Goal: Task Accomplishment & Management: Complete application form

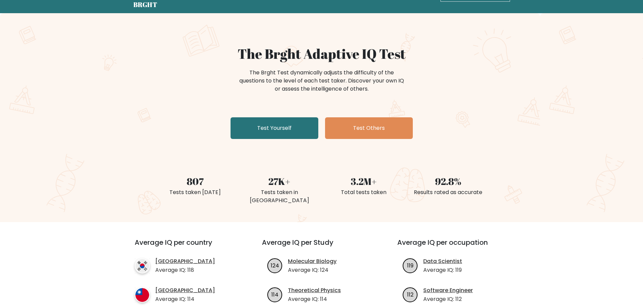
scroll to position [15, 0]
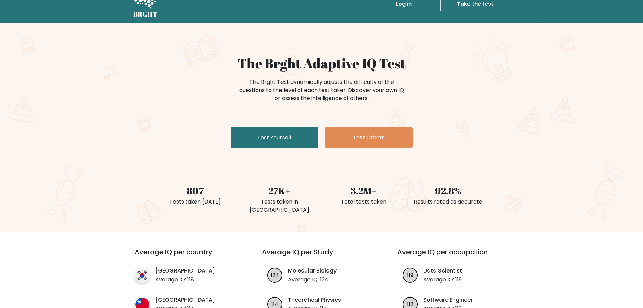
click at [231, 127] on link "Test Yourself" at bounding box center [275, 138] width 88 height 22
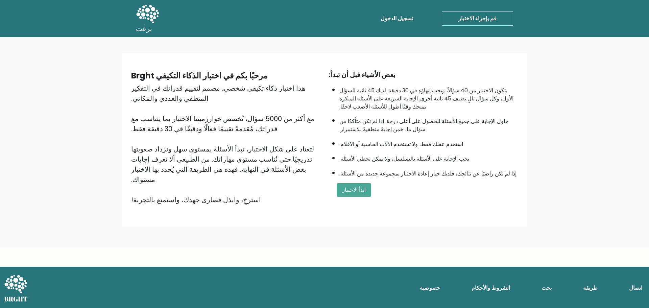
click at [336, 183] on button "ابدأ الاختبار" at bounding box center [353, 190] width 34 height 14
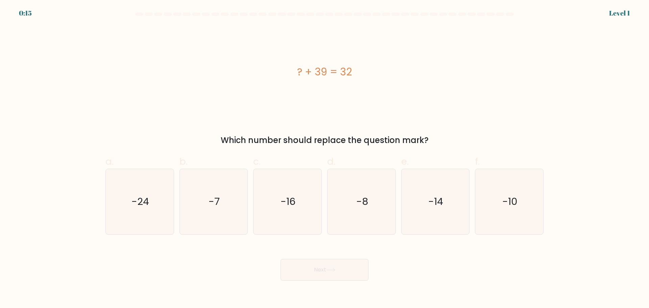
click at [324, 154] on input "b. -7" at bounding box center [324, 156] width 0 height 4
radio input "true"
click at [324, 154] on input "c. -16" at bounding box center [324, 156] width 0 height 4
radio input "true"
click at [324, 154] on input "d. -8" at bounding box center [324, 156] width 0 height 4
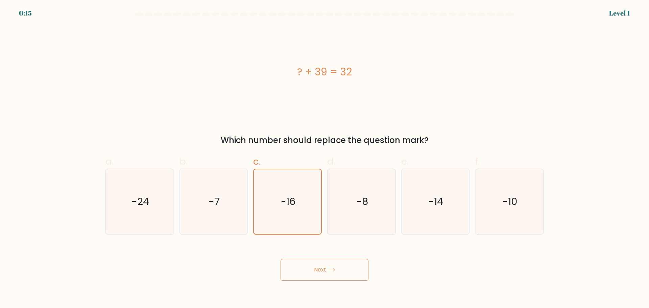
radio input "true"
click at [324, 154] on input "c. -16" at bounding box center [324, 156] width 0 height 4
radio input "true"
click at [324, 154] on input "d. -8" at bounding box center [324, 156] width 0 height 4
radio input "true"
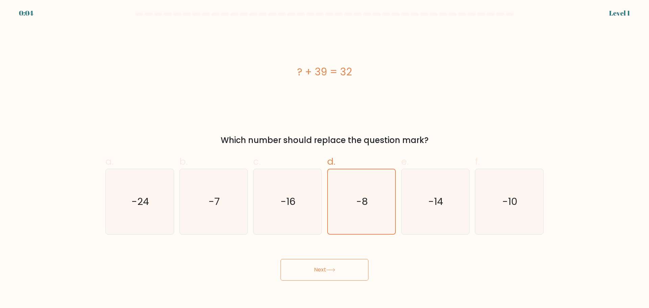
click at [324, 154] on input "c. -16" at bounding box center [324, 156] width 0 height 4
radio input "true"
click at [324, 154] on input "b. -7" at bounding box center [324, 156] width 0 height 4
radio input "true"
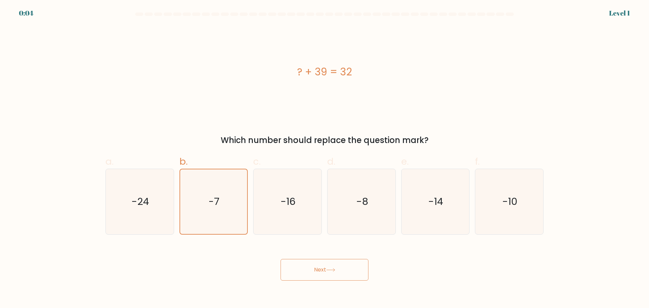
click at [280, 259] on button "Next" at bounding box center [324, 270] width 88 height 22
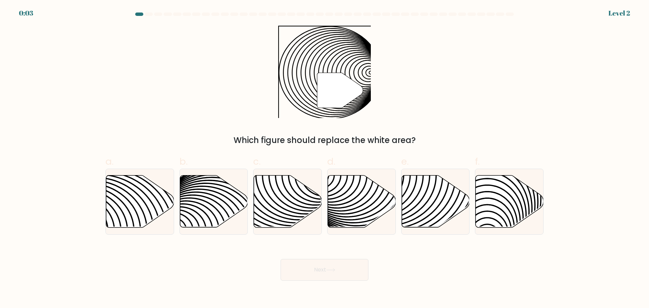
click at [280, 259] on button "Next" at bounding box center [324, 270] width 88 height 22
click at [324, 154] on input "f." at bounding box center [324, 156] width 0 height 4
radio input "true"
click at [324, 154] on input "e." at bounding box center [324, 156] width 0 height 4
radio input "true"
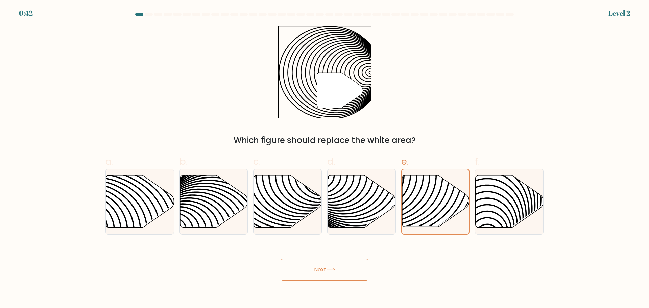
click at [324, 154] on input "d." at bounding box center [324, 156] width 0 height 4
radio input "true"
click at [324, 154] on input "c." at bounding box center [324, 156] width 0 height 4
radio input "true"
click at [280, 259] on button "Next" at bounding box center [324, 270] width 88 height 22
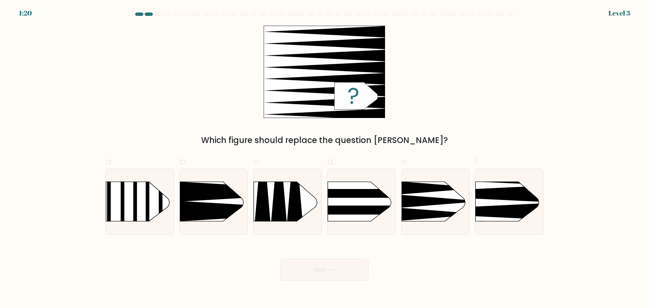
click at [324, 154] on input "d." at bounding box center [324, 156] width 0 height 4
radio input "true"
click at [324, 154] on input "c." at bounding box center [324, 156] width 0 height 4
radio input "true"
click at [324, 154] on input "b." at bounding box center [324, 156] width 0 height 4
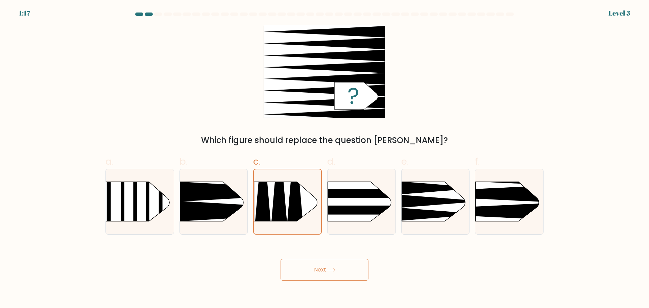
radio input "true"
click at [324, 154] on input "c." at bounding box center [324, 156] width 0 height 4
radio input "true"
click at [324, 154] on input "d." at bounding box center [324, 156] width 0 height 4
radio input "true"
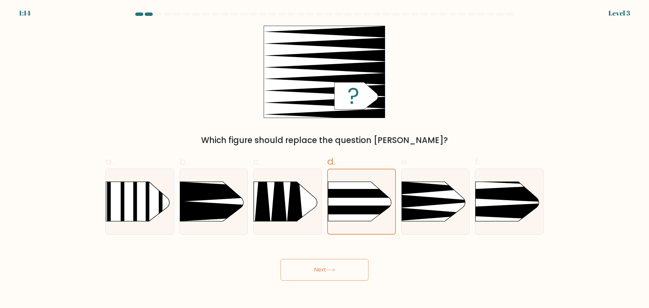
click at [324, 154] on input "e." at bounding box center [324, 156] width 0 height 4
radio input "true"
click at [324, 154] on input "f." at bounding box center [324, 156] width 0 height 4
radio input "true"
click at [280, 259] on button "Next" at bounding box center [324, 270] width 88 height 22
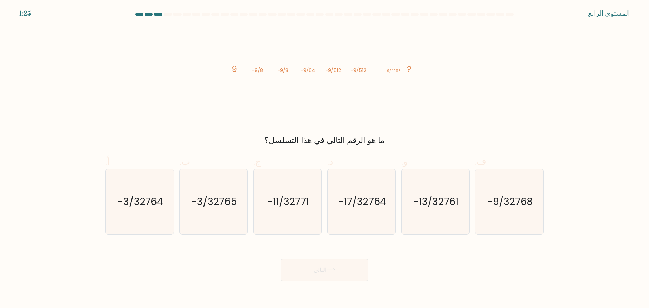
click at [324, 154] on input "ب. -3/32765" at bounding box center [324, 156] width 0 height 4
radio input "true"
click at [324, 154] on input "ج. -11/32771" at bounding box center [324, 156] width 0 height 4
radio input "true"
click at [324, 154] on input "د. -17/32764" at bounding box center [324, 156] width 0 height 4
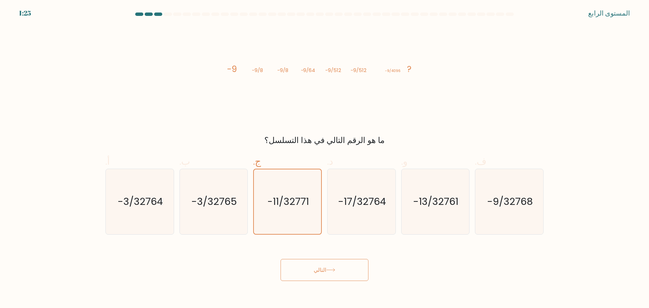
radio input "true"
click at [324, 154] on input "و. -13/32761" at bounding box center [324, 156] width 0 height 4
radio input "true"
click at [324, 154] on input "ف. -9/32768" at bounding box center [324, 156] width 0 height 4
radio input "true"
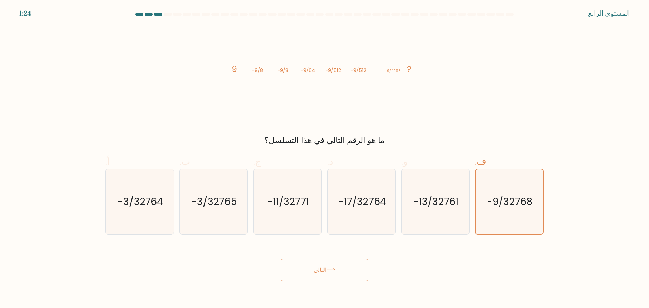
click at [324, 154] on input "و. -13/32761" at bounding box center [324, 156] width 0 height 4
radio input "true"
click at [324, 154] on input "د. -17/32764" at bounding box center [324, 156] width 0 height 4
radio input "true"
click at [324, 154] on input "ج. -11/32771" at bounding box center [324, 156] width 0 height 4
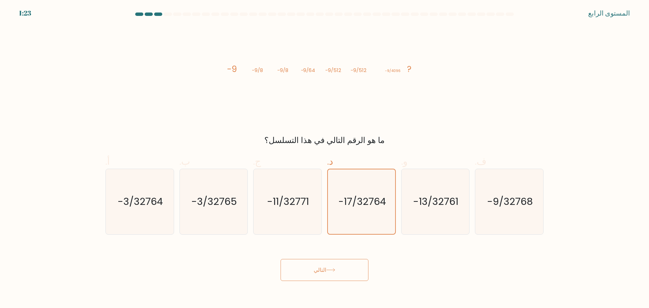
radio input "true"
click at [324, 154] on input "ب. -3/32765" at bounding box center [324, 156] width 0 height 4
radio input "true"
click at [324, 154] on input "أ. -3/32764" at bounding box center [324, 156] width 0 height 4
radio input "true"
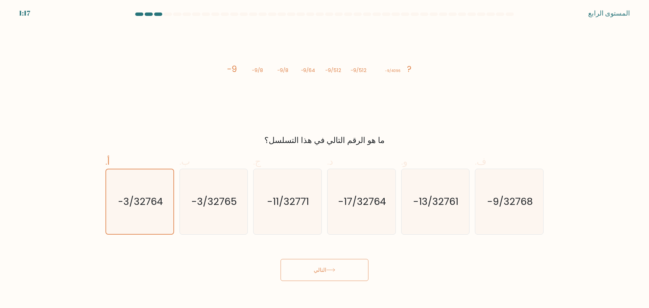
click at [324, 154] on input "ب. -3/32765" at bounding box center [324, 156] width 0 height 4
radio input "true"
click at [324, 154] on input "ج. -11/32771" at bounding box center [324, 156] width 0 height 4
radio input "true"
click at [324, 154] on input "د. -17/32764" at bounding box center [324, 156] width 0 height 4
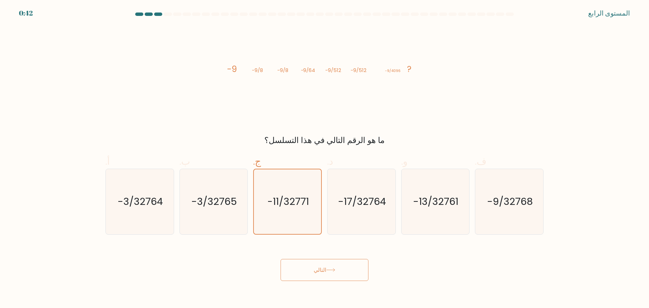
radio input "true"
click at [280, 259] on button "التالي" at bounding box center [324, 270] width 88 height 22
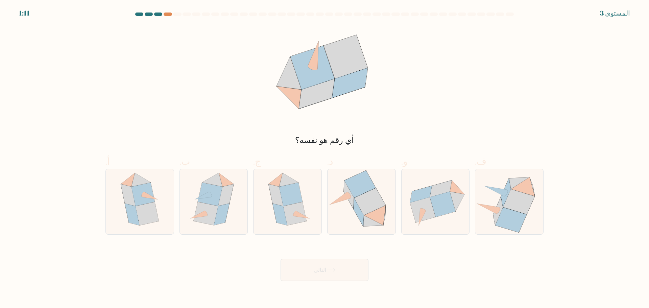
click at [324, 154] on input "ج." at bounding box center [324, 156] width 0 height 4
radio input "true"
click at [324, 154] on input "د." at bounding box center [324, 156] width 0 height 4
radio input "true"
click at [324, 154] on input "ج." at bounding box center [324, 156] width 0 height 4
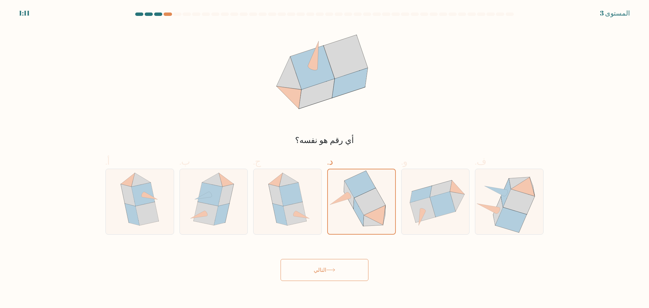
radio input "true"
click at [324, 154] on input "ب." at bounding box center [324, 156] width 0 height 4
radio input "true"
click at [324, 154] on input "أ." at bounding box center [324, 156] width 0 height 4
radio input "true"
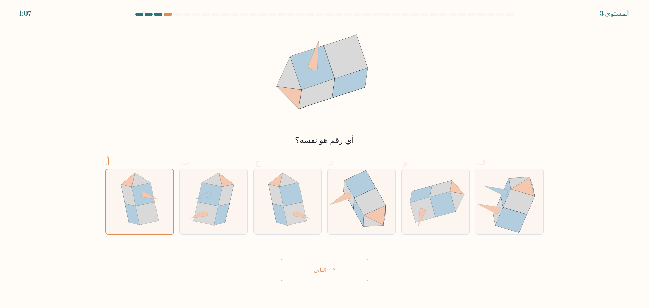
click at [280, 259] on button "التالي" at bounding box center [324, 270] width 88 height 22
click at [324, 154] on input "ب." at bounding box center [324, 156] width 0 height 4
radio input "true"
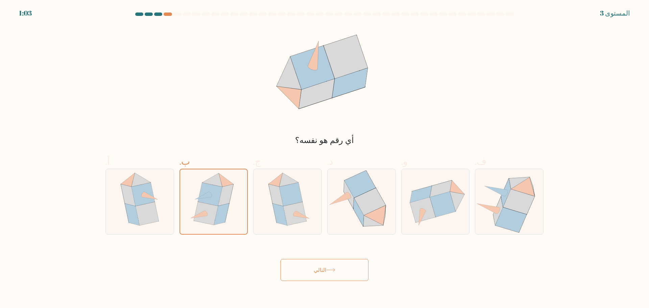
click at [324, 154] on input "أ." at bounding box center [324, 156] width 0 height 4
radio input "true"
click at [280, 259] on button "التالي" at bounding box center [324, 270] width 88 height 22
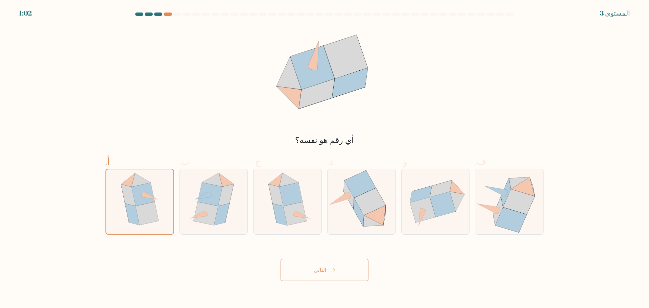
click at [324, 154] on input "ب." at bounding box center [324, 156] width 0 height 4
radio input "true"
click at [324, 154] on input "أ." at bounding box center [324, 156] width 0 height 4
radio input "true"
click at [280, 259] on button "التالي" at bounding box center [324, 270] width 88 height 22
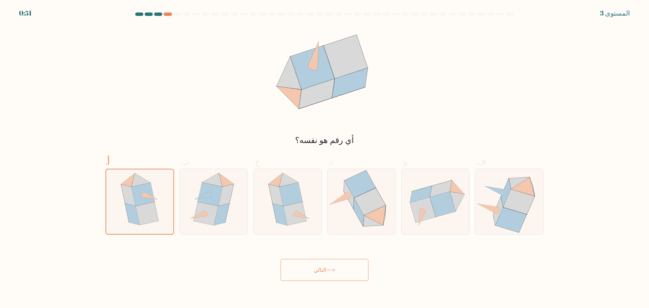
click at [324, 154] on input "ب." at bounding box center [324, 156] width 0 height 4
radio input "true"
click at [324, 154] on input "ج." at bounding box center [324, 156] width 0 height 4
radio input "true"
click at [324, 154] on input "د." at bounding box center [324, 156] width 0 height 4
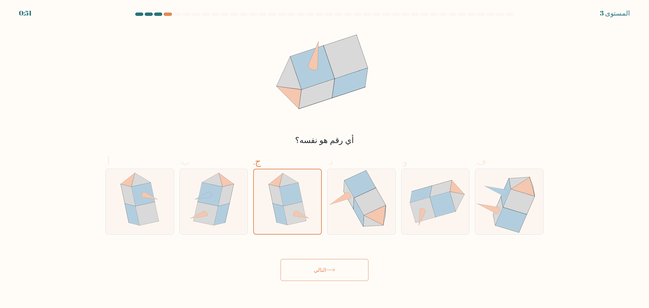
radio input "true"
click at [324, 154] on input "و." at bounding box center [324, 156] width 0 height 4
radio input "true"
click at [324, 154] on input "ف." at bounding box center [324, 156] width 0 height 4
radio input "true"
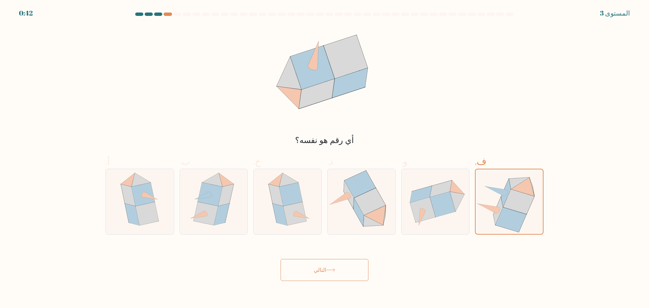
click at [324, 154] on input "و." at bounding box center [324, 156] width 0 height 4
radio input "true"
click at [324, 154] on input "د." at bounding box center [324, 156] width 0 height 4
radio input "true"
click at [324, 154] on input "ج." at bounding box center [324, 156] width 0 height 4
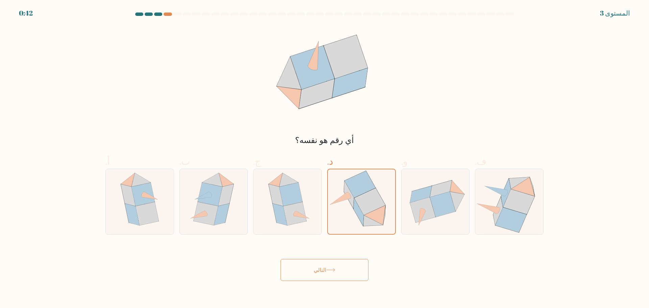
radio input "true"
click at [324, 154] on input "ب." at bounding box center [324, 156] width 0 height 4
radio input "true"
click at [324, 154] on input "أ." at bounding box center [324, 156] width 0 height 4
radio input "true"
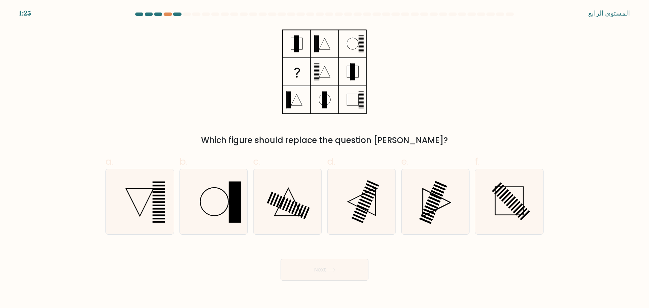
click at [324, 154] on input "b." at bounding box center [324, 156] width 0 height 4
radio input "true"
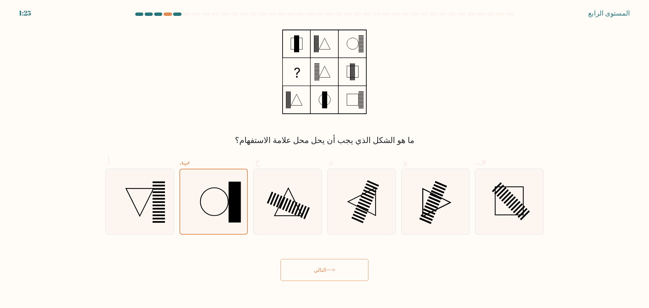
click at [324, 154] on input "ج." at bounding box center [324, 156] width 0 height 4
radio input "true"
click at [324, 154] on input "د." at bounding box center [324, 156] width 0 height 4
radio input "true"
click at [324, 154] on input "و." at bounding box center [324, 156] width 0 height 4
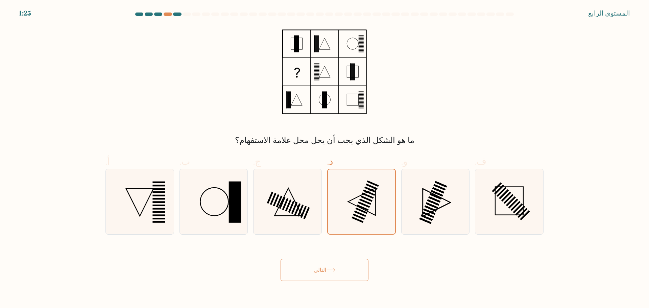
radio input "true"
click at [324, 154] on input "ف." at bounding box center [324, 156] width 0 height 4
radio input "true"
click at [324, 154] on input "أ." at bounding box center [324, 156] width 0 height 4
radio input "true"
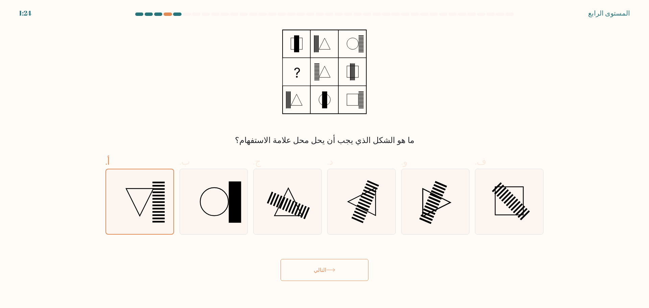
click at [324, 154] on input "ف." at bounding box center [324, 156] width 0 height 4
radio input "true"
click at [324, 154] on input "أ." at bounding box center [324, 156] width 0 height 4
radio input "true"
click at [324, 154] on input "ف." at bounding box center [324, 156] width 0 height 4
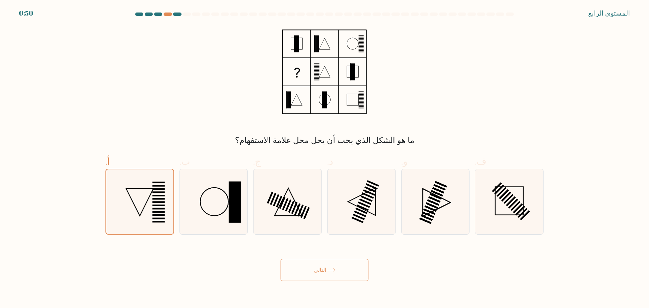
radio input "true"
click at [324, 154] on input "أ." at bounding box center [324, 156] width 0 height 4
radio input "true"
click at [324, 154] on input "ب." at bounding box center [324, 156] width 0 height 4
radio input "true"
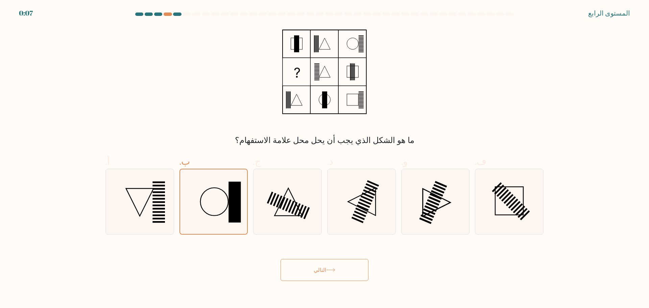
click at [280, 259] on button "التالي" at bounding box center [324, 270] width 88 height 22
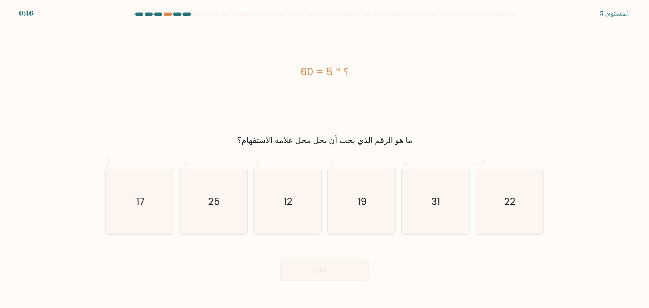
click at [324, 154] on input "ج. 12" at bounding box center [324, 156] width 0 height 4
radio input "true"
click at [280, 259] on button "التالي" at bounding box center [324, 270] width 88 height 22
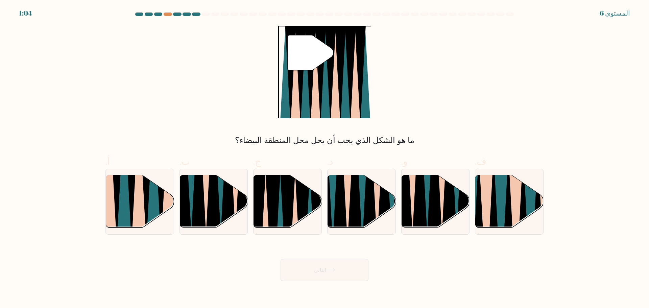
click at [324, 154] on input "د." at bounding box center [324, 156] width 0 height 4
radio input "true"
click at [324, 154] on input "و." at bounding box center [324, 156] width 0 height 4
radio input "true"
click at [324, 154] on input "ف." at bounding box center [324, 156] width 0 height 4
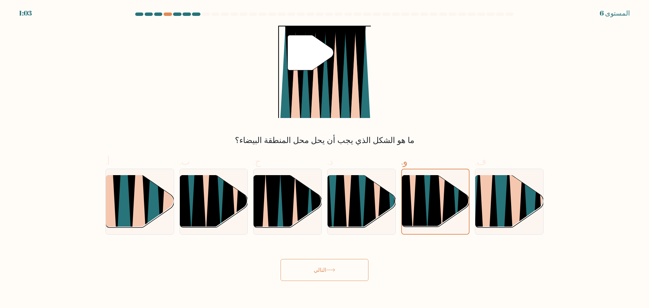
radio input "true"
click at [280, 259] on button "التالي" at bounding box center [324, 270] width 88 height 22
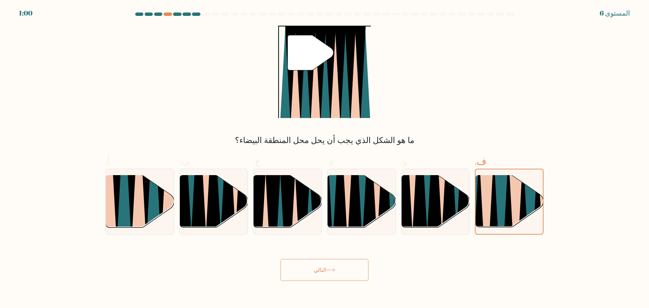
click at [280, 259] on button "التالي" at bounding box center [324, 270] width 88 height 22
click button "التالي" at bounding box center [324, 270] width 88 height 22
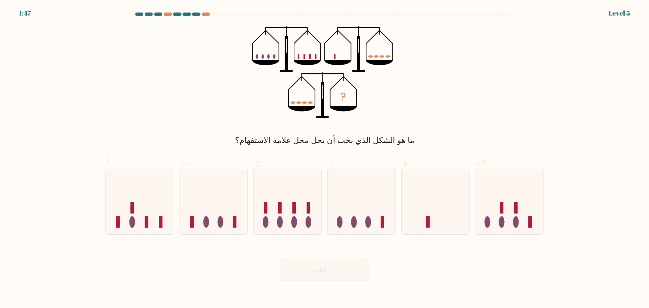
click at [324, 154] on input "و." at bounding box center [324, 156] width 0 height 4
radio input "true"
click at [324, 154] on input "د." at bounding box center [324, 156] width 0 height 4
radio input "true"
click at [324, 154] on input "و." at bounding box center [324, 156] width 0 height 4
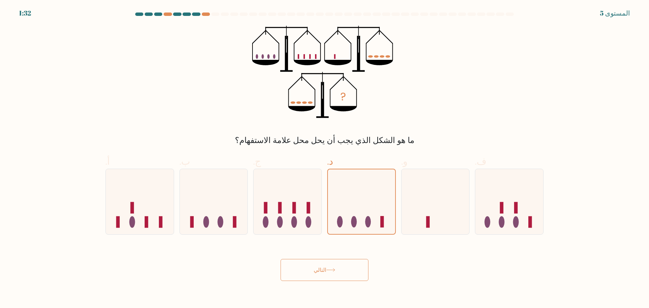
radio input "true"
click at [280, 259] on button "التالي" at bounding box center [324, 270] width 88 height 22
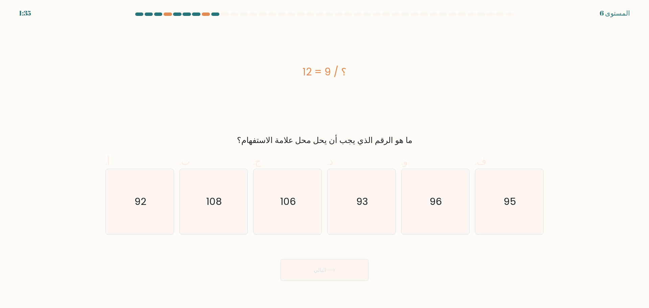
click at [324, 154] on input "ف. 95" at bounding box center [324, 156] width 0 height 4
radio input "true"
click at [324, 154] on input "و. 96" at bounding box center [324, 156] width 0 height 4
radio input "true"
click at [324, 154] on input "د. 93" at bounding box center [324, 156] width 0 height 4
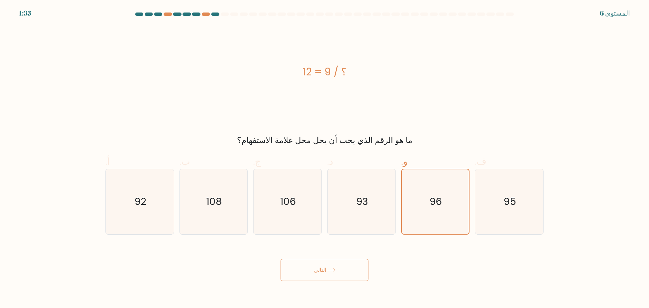
radio input "true"
click at [324, 154] on input "ج. 106" at bounding box center [324, 156] width 0 height 4
radio input "true"
click at [324, 154] on input "ب. 108" at bounding box center [324, 156] width 0 height 4
radio input "true"
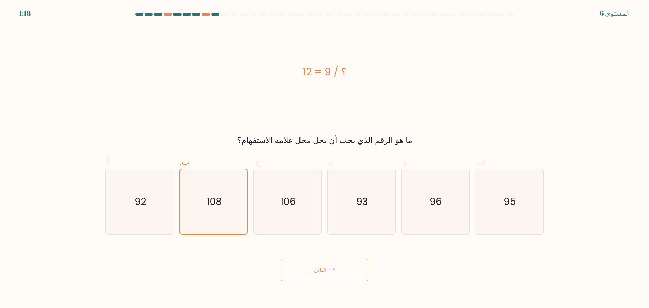
click at [280, 259] on button "التالي" at bounding box center [324, 270] width 88 height 22
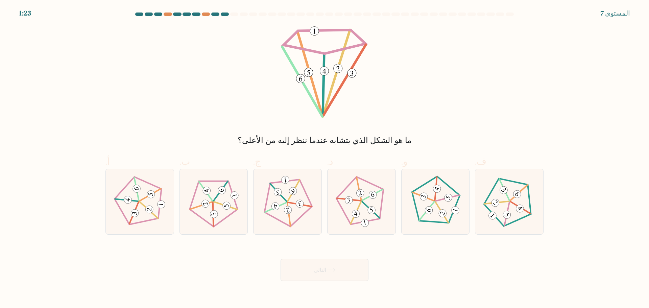
click at [324, 154] on input "ج." at bounding box center [324, 156] width 0 height 4
radio input "true"
click at [324, 154] on input "ب." at bounding box center [324, 156] width 0 height 4
radio input "true"
click at [324, 154] on input "أ." at bounding box center [324, 156] width 0 height 4
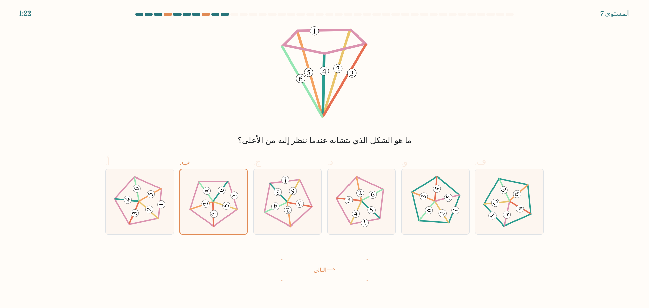
radio input "true"
click at [280, 259] on button "التالي" at bounding box center [324, 270] width 88 height 22
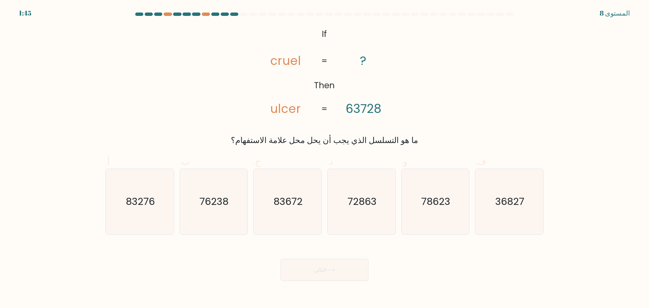
click at [324, 154] on input "ب. 76238" at bounding box center [324, 156] width 0 height 4
radio input "true"
click at [324, 154] on input "أ. 83276" at bounding box center [324, 156] width 0 height 4
radio input "true"
click at [324, 154] on input "ب. 76238" at bounding box center [324, 156] width 0 height 4
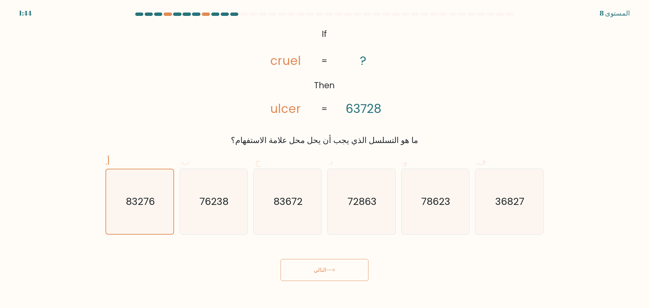
radio input "true"
click at [324, 154] on input "ج. 83672" at bounding box center [324, 156] width 0 height 4
radio input "true"
click at [324, 154] on input "د. 72863" at bounding box center [324, 156] width 0 height 4
radio input "true"
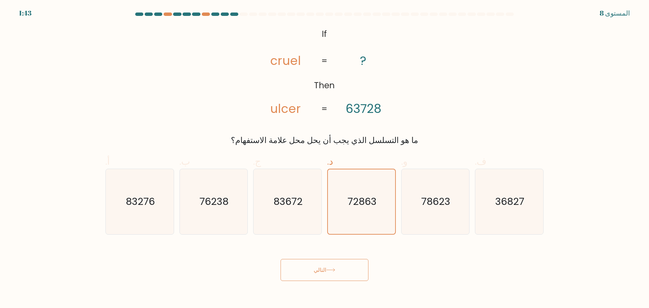
click at [324, 154] on input "ج. 83672" at bounding box center [324, 156] width 0 height 4
radio input "true"
click at [324, 154] on input "د. 72863" at bounding box center [324, 156] width 0 height 4
radio input "true"
click at [280, 259] on button "التالي" at bounding box center [324, 270] width 88 height 22
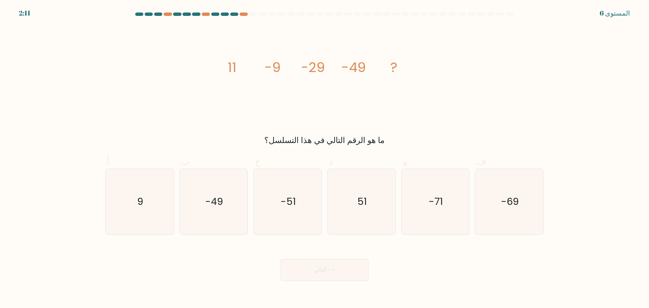
click at [324, 154] on input "و. -71" at bounding box center [324, 156] width 0 height 4
radio input "true"
click at [324, 154] on input "ف. -69" at bounding box center [324, 156] width 0 height 4
radio input "true"
click at [280, 259] on button "التالي" at bounding box center [324, 270] width 88 height 22
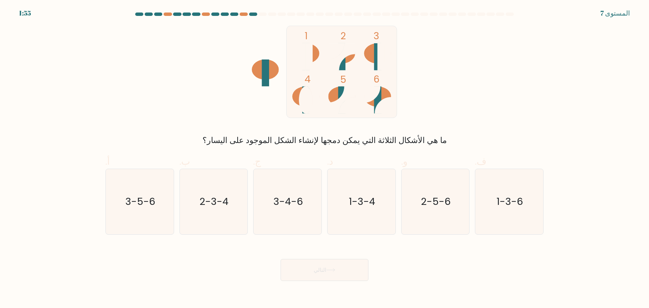
click at [324, 154] on input "أ. 3-5-6" at bounding box center [324, 156] width 0 height 4
radio input "true"
click at [324, 154] on input "ب. 2-3-4" at bounding box center [324, 156] width 0 height 4
radio input "true"
click at [324, 154] on input "ج. 3-4-6" at bounding box center [324, 156] width 0 height 4
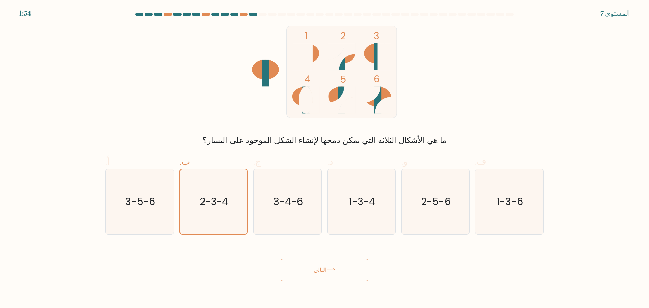
radio input "true"
click at [324, 154] on input "د. 1-3-4" at bounding box center [324, 156] width 0 height 4
radio input "true"
click at [324, 154] on input "و. 2-5-6" at bounding box center [324, 156] width 0 height 4
radio input "true"
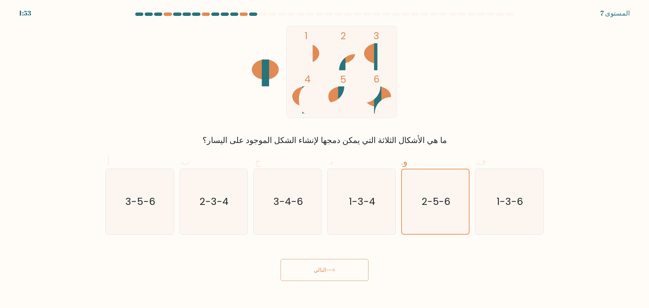
click at [280, 259] on button "التالي" at bounding box center [324, 270] width 88 height 22
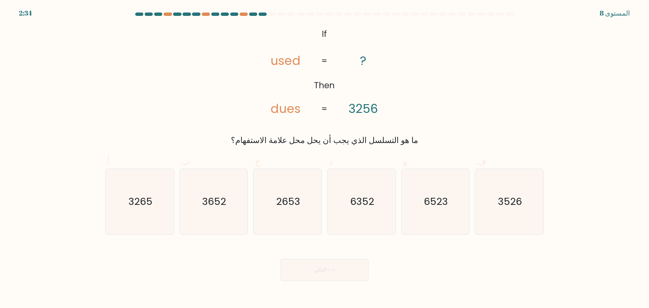
click at [324, 154] on input "ف. 3526" at bounding box center [324, 156] width 0 height 4
radio input "true"
click at [324, 154] on input "و. 6523" at bounding box center [324, 156] width 0 height 4
radio input "true"
click at [324, 154] on input "د. 6352" at bounding box center [324, 156] width 0 height 4
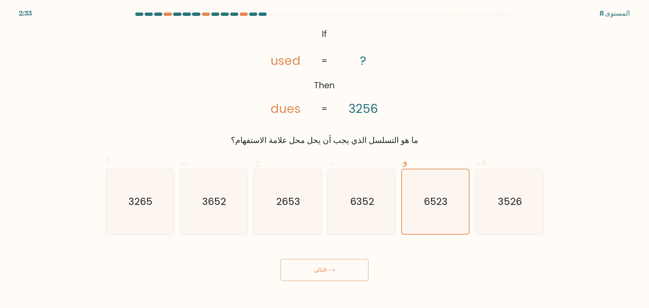
radio input "true"
click at [324, 154] on input "ج. 2653" at bounding box center [324, 156] width 0 height 4
radio input "true"
click at [324, 154] on input "ب. 3652" at bounding box center [324, 156] width 0 height 4
radio input "true"
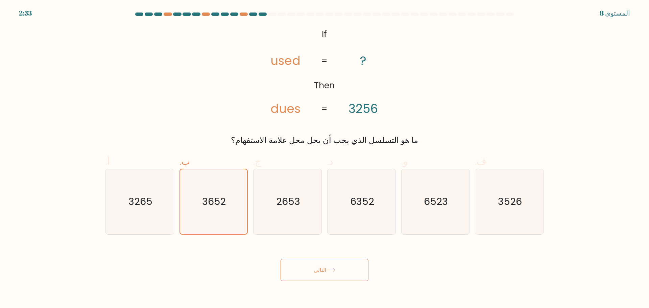
click at [324, 154] on input "أ. 3265" at bounding box center [324, 156] width 0 height 4
radio input "true"
click at [324, 154] on input "ب. 3652" at bounding box center [324, 156] width 0 height 4
radio input "true"
click at [324, 154] on input "ج. 2653" at bounding box center [324, 156] width 0 height 4
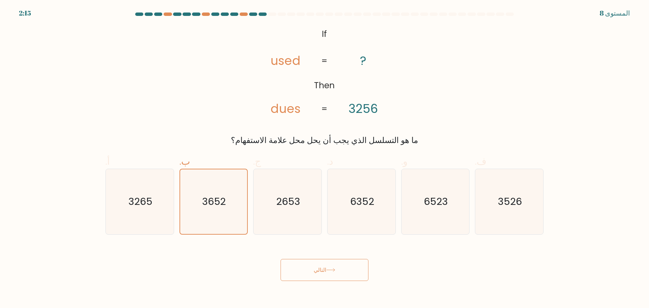
radio input "true"
click at [324, 154] on input "د. 6352" at bounding box center [324, 156] width 0 height 4
radio input "true"
click at [324, 154] on input "و. 6523" at bounding box center [324, 156] width 0 height 4
radio input "true"
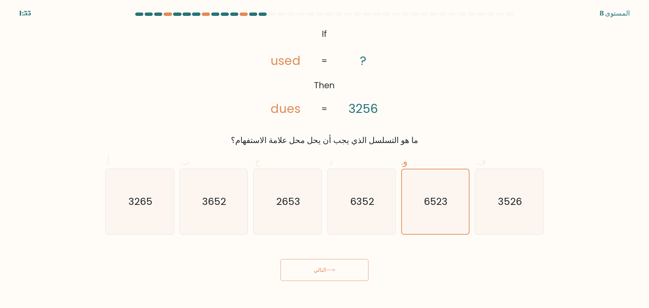
click at [324, 154] on input "د. 6352" at bounding box center [324, 156] width 0 height 4
radio input "true"
click at [324, 154] on input "و. 6523" at bounding box center [324, 156] width 0 height 4
radio input "true"
click at [324, 154] on input "ف. 3526" at bounding box center [324, 156] width 0 height 4
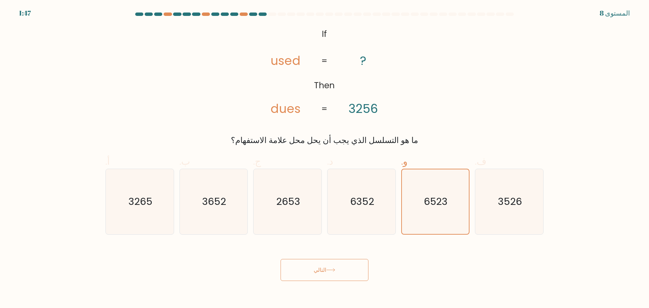
radio input "true"
click at [280, 259] on button "التالي" at bounding box center [324, 270] width 88 height 22
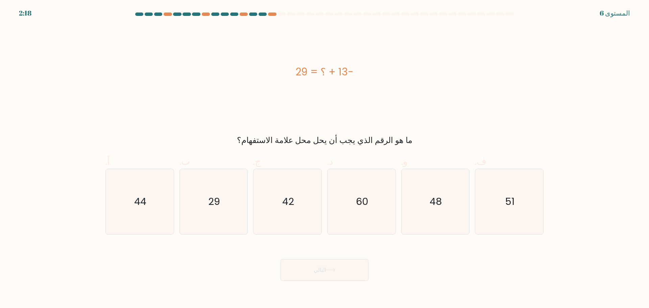
click at [324, 154] on input "أ. 44" at bounding box center [324, 156] width 0 height 4
radio input "true"
click at [324, 154] on input "ب. 29" at bounding box center [324, 156] width 0 height 4
radio input "true"
click at [324, 154] on input "ج. 42" at bounding box center [324, 156] width 0 height 4
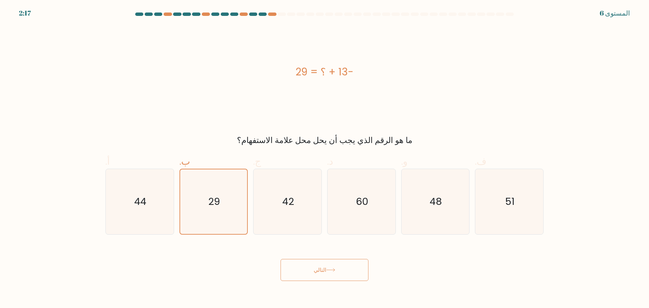
radio input "true"
click at [324, 154] on input "د. 60" at bounding box center [324, 156] width 0 height 4
radio input "true"
click at [324, 154] on input "و. 48" at bounding box center [324, 156] width 0 height 4
radio input "true"
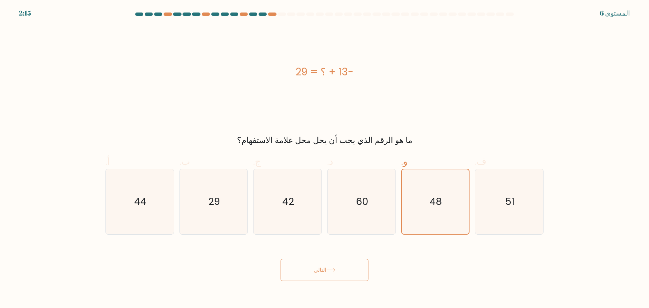
click at [324, 154] on input "ف. 51" at bounding box center [324, 156] width 0 height 4
radio input "true"
click at [324, 154] on input "و. 48" at bounding box center [324, 156] width 0 height 4
radio input "true"
click at [324, 154] on input "د. 60" at bounding box center [324, 156] width 0 height 4
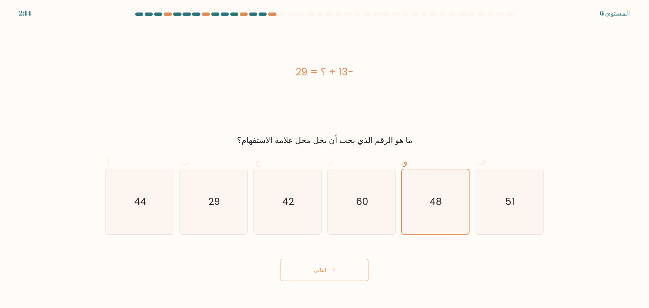
radio input "true"
click at [324, 154] on input "ج. 42" at bounding box center [324, 156] width 0 height 4
radio input "true"
click at [280, 259] on button "التالي" at bounding box center [324, 270] width 88 height 22
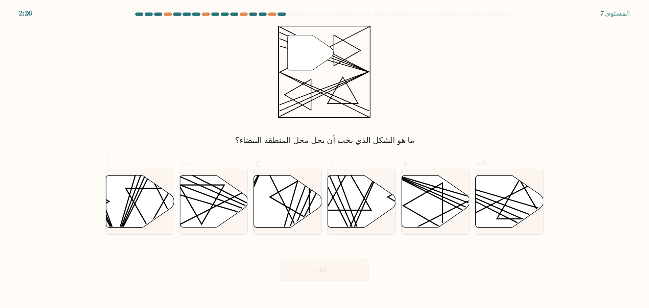
click at [324, 154] on input "ب." at bounding box center [324, 156] width 0 height 4
radio input "true"
click at [280, 259] on button "التالي" at bounding box center [324, 270] width 88 height 22
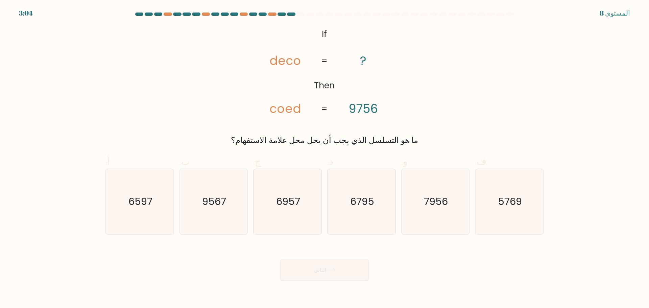
click at [324, 154] on input "ج. 6957" at bounding box center [324, 156] width 0 height 4
radio input "true"
click at [324, 154] on input "د. 6795" at bounding box center [324, 156] width 0 height 4
radio input "true"
click at [280, 259] on button "التالي" at bounding box center [324, 270] width 88 height 22
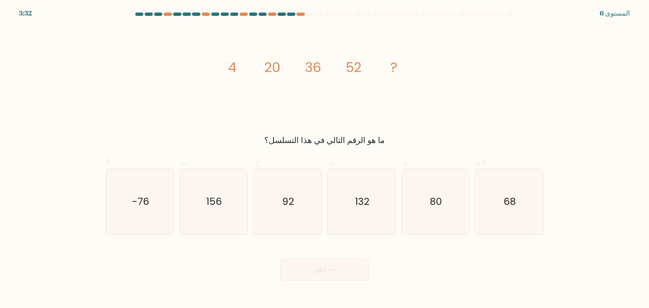
click at [324, 154] on input "و. 80" at bounding box center [324, 156] width 0 height 4
radio input "true"
click at [324, 154] on input "د. 132" at bounding box center [324, 156] width 0 height 4
radio input "true"
click at [324, 154] on input "و. 80" at bounding box center [324, 156] width 0 height 4
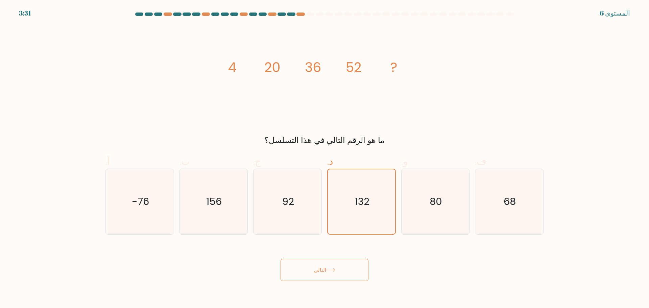
radio input "true"
click at [324, 154] on input "د. 132" at bounding box center [324, 156] width 0 height 4
radio input "true"
click at [324, 154] on input "و. 80" at bounding box center [324, 156] width 0 height 4
radio input "true"
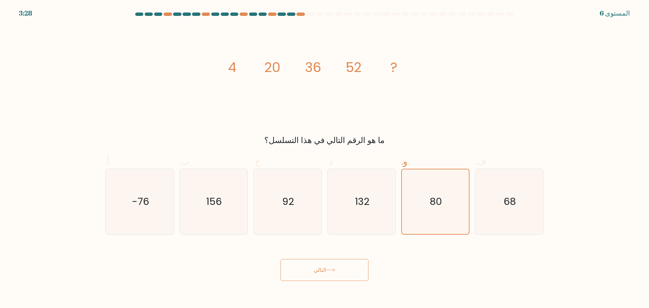
click at [324, 154] on input "ف. 68" at bounding box center [324, 156] width 0 height 4
radio input "true"
click at [324, 154] on input "و. 80" at bounding box center [324, 156] width 0 height 4
radio input "true"
click at [324, 154] on input "ف. 68" at bounding box center [324, 156] width 0 height 4
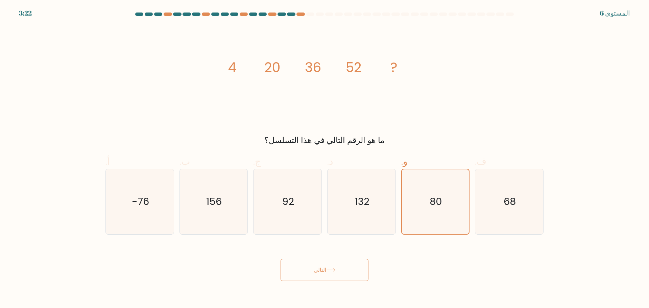
radio input "true"
click at [324, 154] on input "و. 80" at bounding box center [324, 156] width 0 height 4
radio input "true"
click at [324, 154] on input "ف. 68" at bounding box center [324, 156] width 0 height 4
radio input "true"
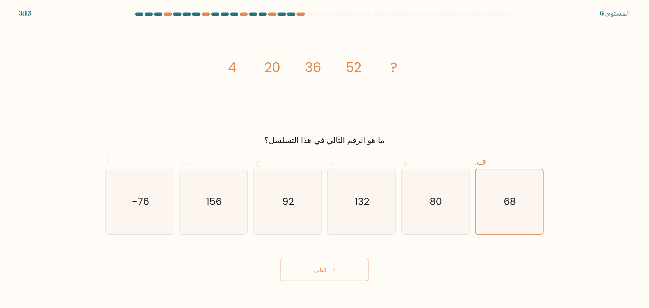
click at [280, 259] on button "التالي" at bounding box center [324, 270] width 88 height 22
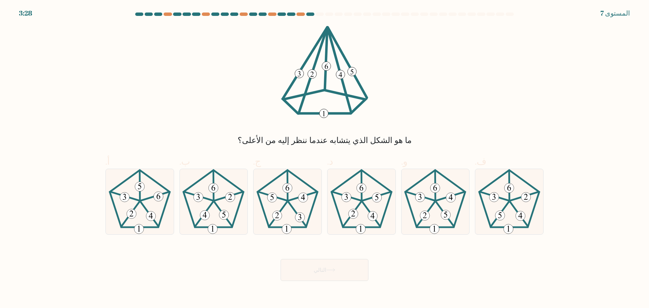
click at [324, 154] on input "أ." at bounding box center [324, 156] width 0 height 4
radio input "true"
click at [324, 154] on input "ب." at bounding box center [324, 156] width 0 height 4
radio input "true"
click at [324, 154] on input "ج." at bounding box center [324, 156] width 0 height 4
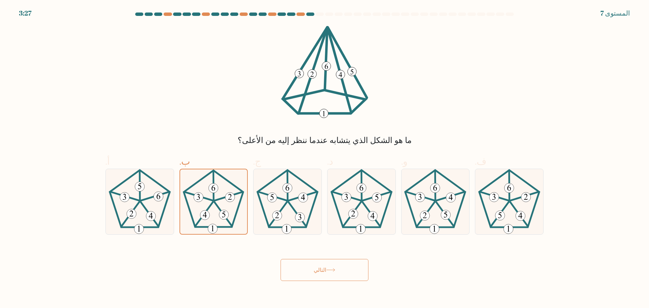
radio input "true"
click at [324, 154] on input "د." at bounding box center [324, 156] width 0 height 4
radio input "true"
click at [280, 259] on button "التالي" at bounding box center [324, 270] width 88 height 22
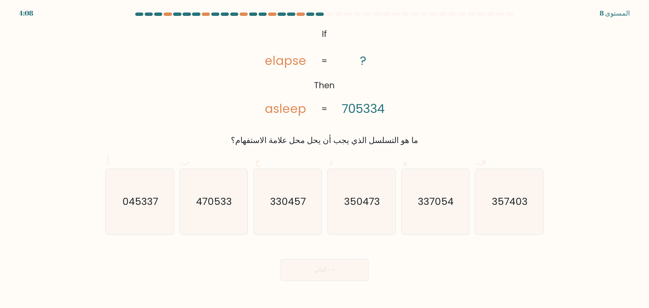
click at [324, 154] on input "و. 337054" at bounding box center [324, 156] width 0 height 4
radio input "true"
click at [324, 154] on input "د. 350473" at bounding box center [324, 156] width 0 height 4
radio input "true"
click at [324, 154] on input "ج. 330457" at bounding box center [324, 156] width 0 height 4
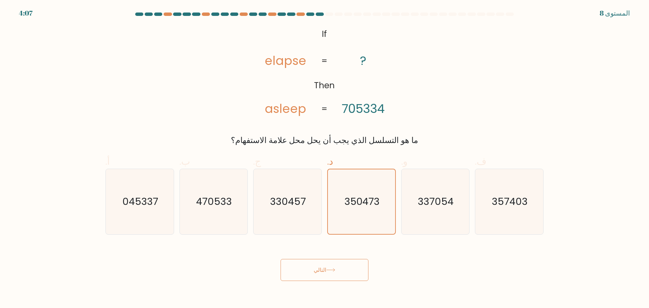
radio input "true"
click at [324, 154] on input "ب. 470533" at bounding box center [324, 156] width 0 height 4
radio input "true"
click at [324, 154] on input "أ. 045337" at bounding box center [324, 156] width 0 height 4
radio input "true"
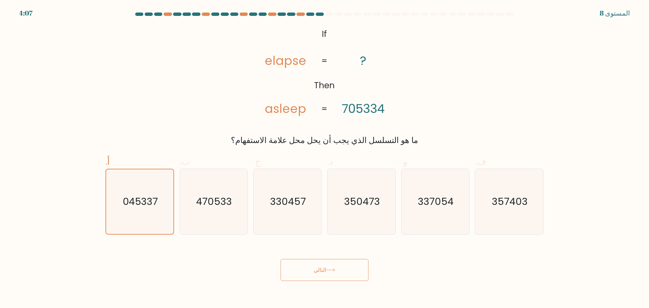
click at [324, 154] on input "ف. 357403" at bounding box center [324, 156] width 0 height 4
radio input "true"
click at [324, 154] on input "و. 337054" at bounding box center [324, 156] width 0 height 4
radio input "true"
click at [324, 154] on input "ف. 357403" at bounding box center [324, 156] width 0 height 4
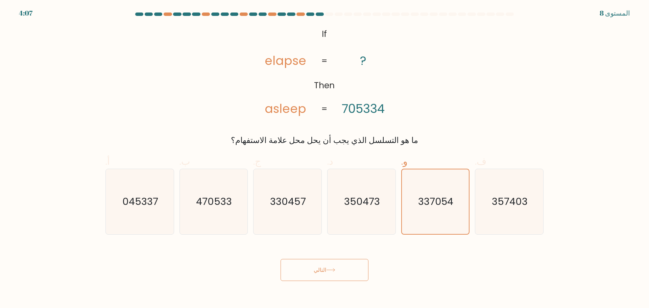
radio input "true"
click at [324, 154] on input "أ. 045337" at bounding box center [324, 156] width 0 height 4
radio input "true"
click at [324, 154] on input "ف. 357403" at bounding box center [324, 156] width 0 height 4
radio input "true"
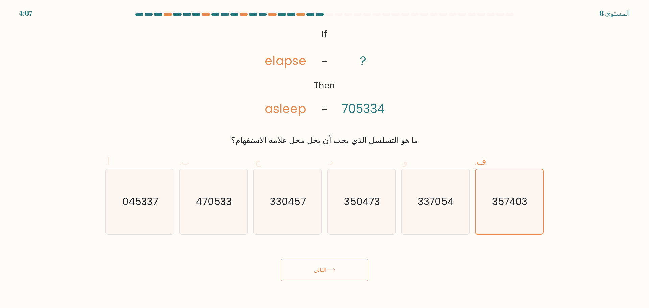
click at [324, 154] on input "أ. 045337" at bounding box center [324, 156] width 0 height 4
radio input "true"
click at [324, 154] on input "ف. 357403" at bounding box center [324, 156] width 0 height 4
radio input "true"
click at [324, 154] on input "أ. 045337" at bounding box center [324, 156] width 0 height 4
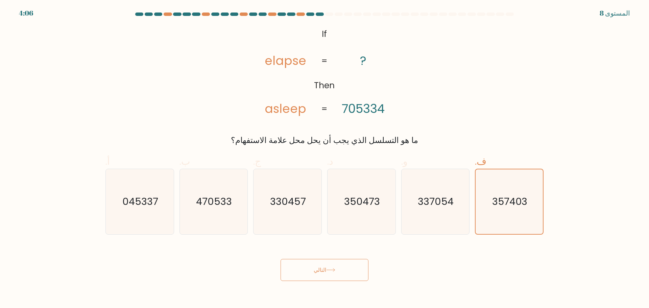
radio input "true"
click at [324, 154] on input "ف. 357403" at bounding box center [324, 156] width 0 height 4
radio input "true"
click at [324, 154] on input "أ. 045337" at bounding box center [324, 156] width 0 height 4
radio input "true"
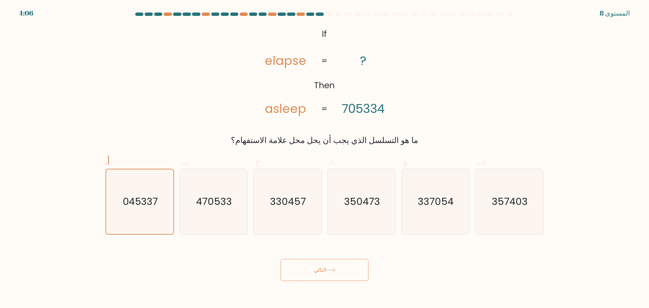
click at [324, 154] on input "ف. 357403" at bounding box center [324, 156] width 0 height 4
radio input "true"
click at [324, 154] on input "و. 337054" at bounding box center [324, 156] width 0 height 4
radio input "true"
click at [324, 154] on input "ف. 357403" at bounding box center [324, 156] width 0 height 4
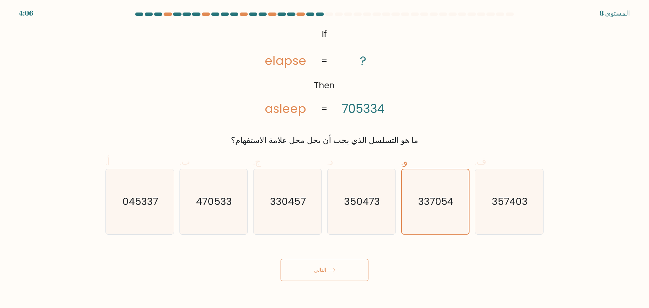
radio input "true"
radio input "false"
click at [324, 154] on input "أ. 045337" at bounding box center [324, 156] width 0 height 4
radio input "true"
click at [324, 154] on input "ب. 470533" at bounding box center [324, 156] width 0 height 4
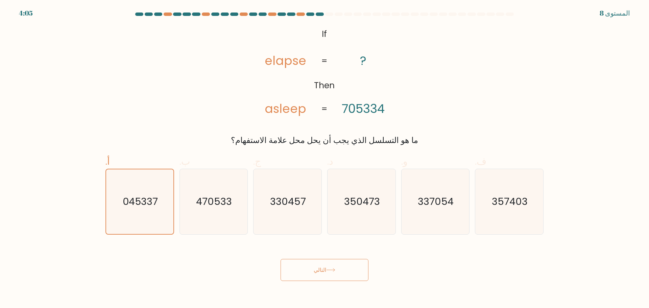
radio input "true"
click at [324, 154] on input "أ. 045337" at bounding box center [324, 156] width 0 height 4
radio input "true"
click at [324, 154] on input "ف. 357403" at bounding box center [324, 156] width 0 height 4
radio input "true"
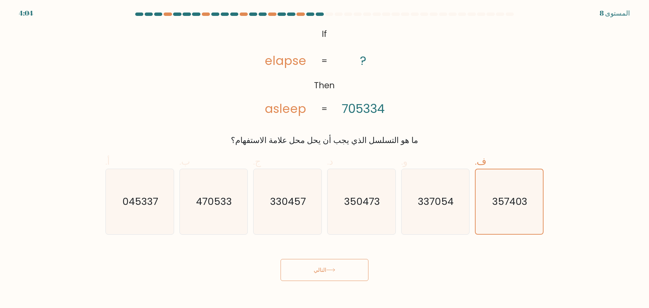
click at [324, 154] on input "أ. 045337" at bounding box center [324, 156] width 0 height 4
radio input "true"
click at [324, 154] on input "ب. 470533" at bounding box center [324, 156] width 0 height 4
radio input "true"
click at [324, 154] on input "أ. 045337" at bounding box center [324, 156] width 0 height 4
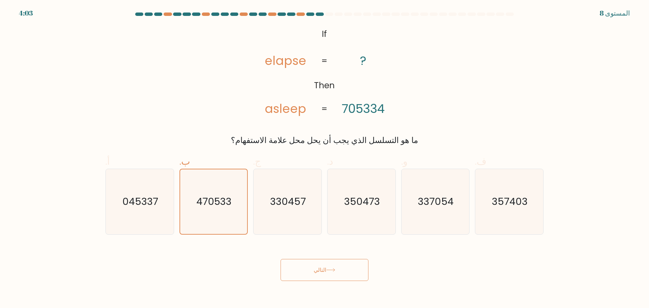
radio input "true"
click at [324, 154] on input "ب. 470533" at bounding box center [324, 156] width 0 height 4
radio input "true"
click at [324, 154] on input "ج. 330457" at bounding box center [324, 156] width 0 height 4
radio input "true"
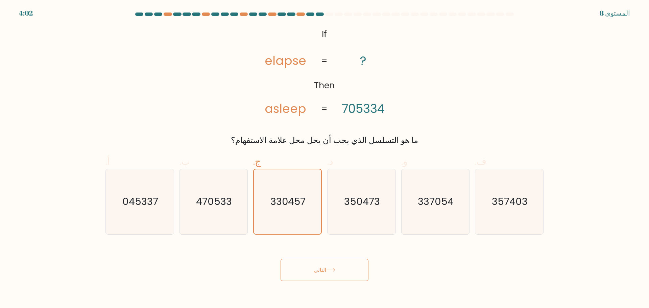
click at [324, 154] on input "د. 350473" at bounding box center [324, 156] width 0 height 4
radio input "true"
click at [324, 154] on input "و. 337054" at bounding box center [324, 156] width 0 height 4
radio input "true"
click at [324, 154] on input "د. 350473" at bounding box center [324, 156] width 0 height 4
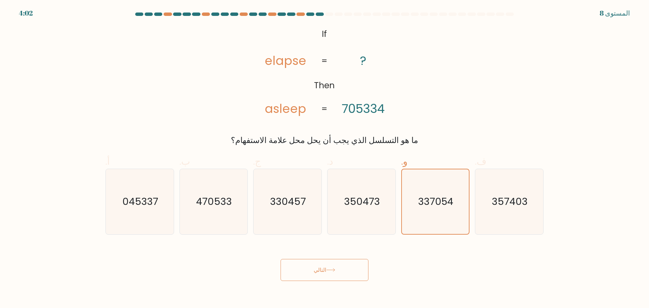
radio input "true"
click at [324, 154] on input "ج. 330457" at bounding box center [324, 156] width 0 height 4
radio input "true"
click at [324, 154] on input "د. 350473" at bounding box center [324, 156] width 0 height 4
radio input "true"
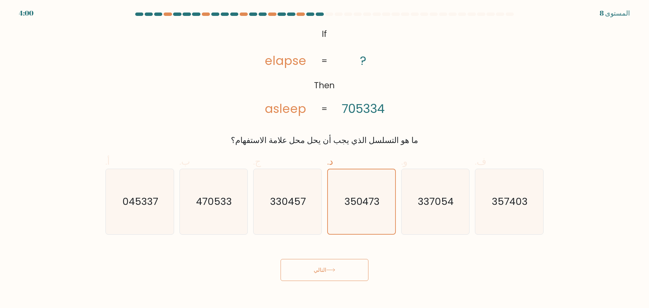
click at [324, 154] on input "ج. 330457" at bounding box center [324, 156] width 0 height 4
radio input "true"
click at [280, 259] on button "التالي" at bounding box center [324, 270] width 88 height 22
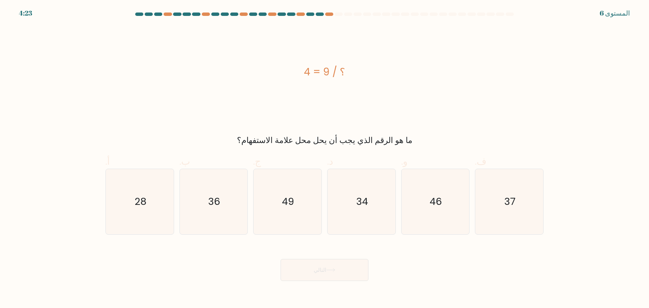
click at [324, 154] on input "د. 34" at bounding box center [324, 156] width 0 height 4
radio input "true"
click at [324, 154] on input "ج. 49" at bounding box center [324, 156] width 0 height 4
radio input "true"
click at [324, 154] on input "ب. 36" at bounding box center [324, 156] width 0 height 4
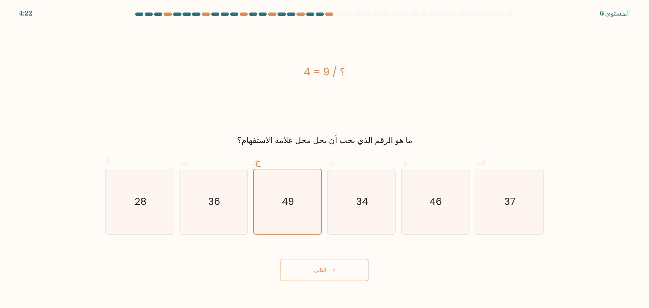
radio input "true"
click at [280, 259] on button "التالي" at bounding box center [324, 270] width 88 height 22
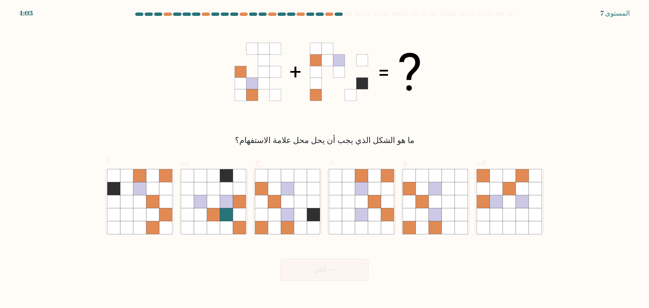
click at [324, 154] on input "ج." at bounding box center [324, 156] width 0 height 4
radio input "true"
click at [324, 154] on input "د." at bounding box center [324, 156] width 0 height 4
radio input "true"
click at [324, 154] on input "ج." at bounding box center [324, 156] width 0 height 4
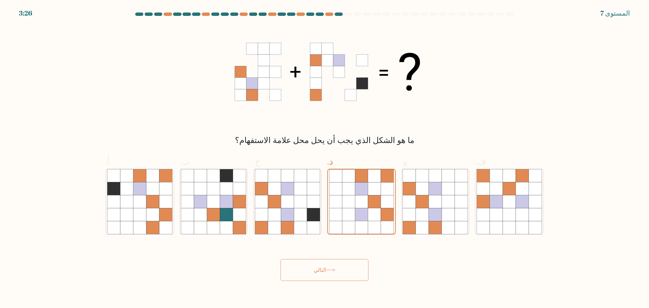
radio input "true"
click at [280, 259] on button "التالي" at bounding box center [324, 270] width 88 height 22
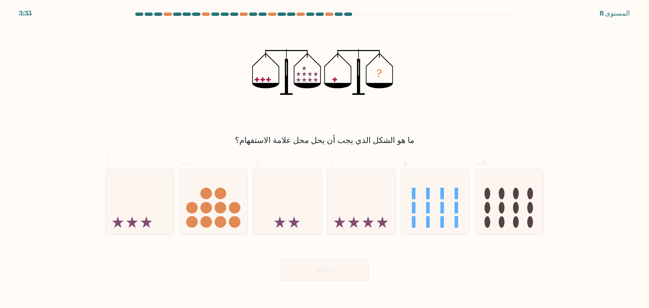
click at [324, 154] on input "د." at bounding box center [324, 156] width 0 height 4
radio input "true"
click at [324, 154] on input "ج." at bounding box center [324, 156] width 0 height 4
radio input "true"
click at [324, 154] on input "ب." at bounding box center [324, 156] width 0 height 4
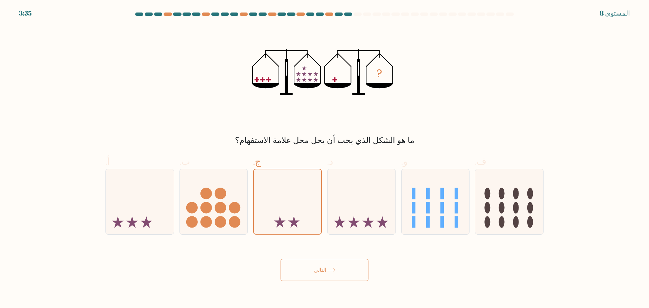
radio input "true"
click at [324, 154] on input "أ." at bounding box center [324, 156] width 0 height 4
radio input "true"
click at [280, 259] on button "التالي" at bounding box center [324, 270] width 88 height 22
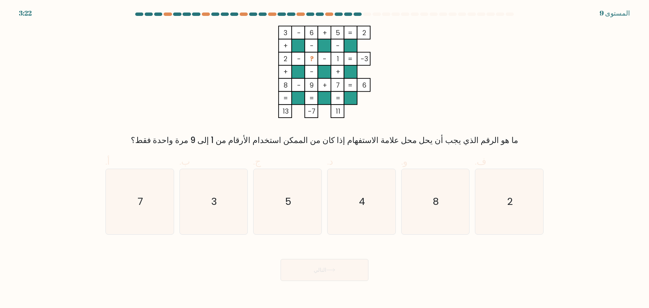
click at [324, 154] on input "ب. 3" at bounding box center [324, 156] width 0 height 4
radio input "true"
click at [324, 154] on input "ج. 5" at bounding box center [324, 156] width 0 height 4
radio input "true"
click at [324, 154] on input "د. 4" at bounding box center [324, 156] width 0 height 4
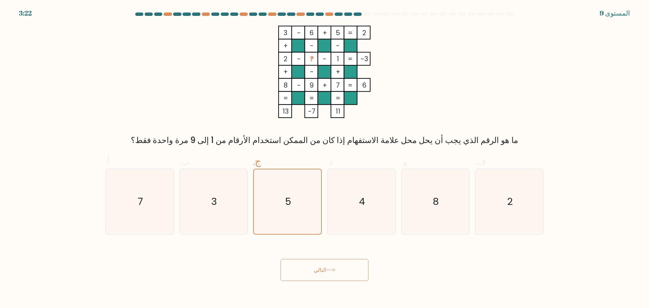
radio input "true"
click at [280, 259] on button "التالي" at bounding box center [324, 270] width 88 height 22
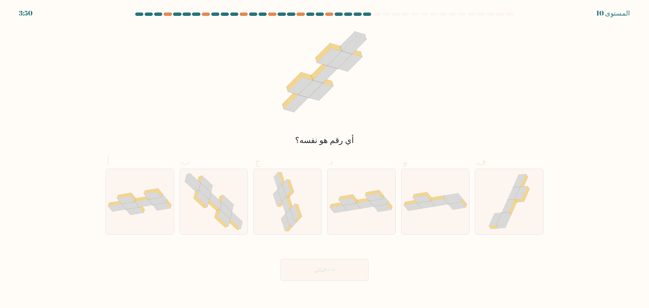
click at [324, 154] on input "و." at bounding box center [324, 156] width 0 height 4
radio input "true"
click at [324, 154] on input "د." at bounding box center [324, 156] width 0 height 4
radio input "true"
click at [324, 154] on input "ج." at bounding box center [324, 156] width 0 height 4
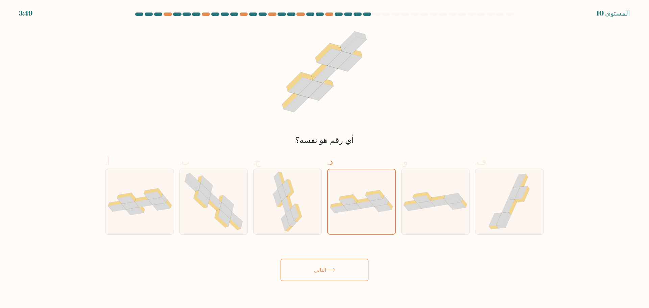
radio input "true"
click at [324, 154] on input "ب." at bounding box center [324, 156] width 0 height 4
radio input "true"
click at [280, 259] on button "التالي" at bounding box center [324, 270] width 88 height 22
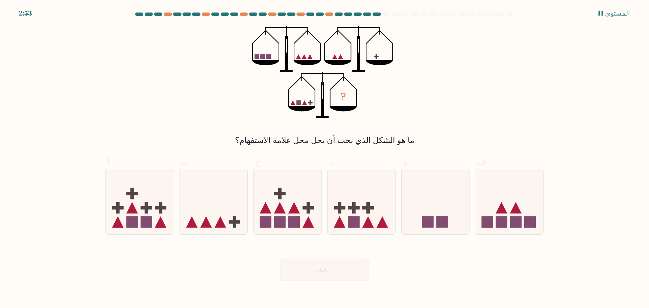
click at [324, 154] on input "ج." at bounding box center [324, 156] width 0 height 4
radio input "true"
click at [324, 154] on input "ب." at bounding box center [324, 156] width 0 height 4
radio input "true"
click at [280, 259] on button "التالي" at bounding box center [324, 270] width 88 height 22
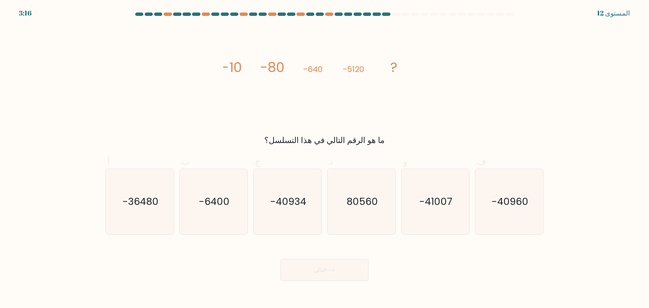
click at [324, 154] on input "ج. -40934" at bounding box center [324, 156] width 0 height 4
radio input "true"
click at [324, 154] on input "ب. -6400" at bounding box center [324, 156] width 0 height 4
radio input "true"
click at [324, 154] on input "أ. -36480" at bounding box center [324, 156] width 0 height 4
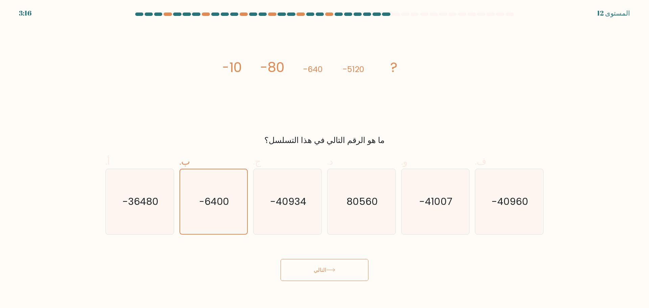
radio input "true"
click at [280, 259] on button "التالي" at bounding box center [324, 270] width 88 height 22
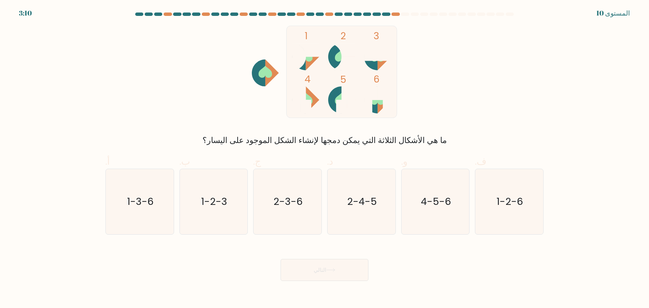
click at [324, 154] on input "ب. 1-2-3" at bounding box center [324, 156] width 0 height 4
radio input "true"
click at [280, 259] on button "التالي" at bounding box center [324, 270] width 88 height 22
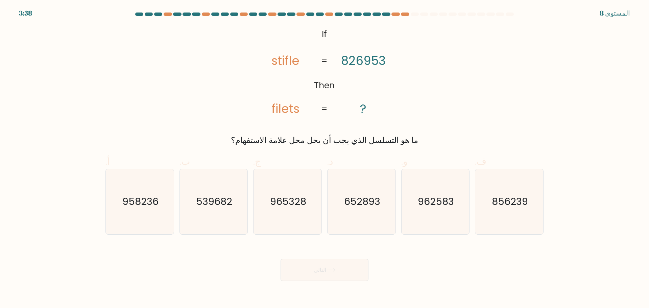
click at [324, 154] on input "ج. 965328" at bounding box center [324, 156] width 0 height 4
radio input "true"
click at [324, 154] on input "ب. 539682" at bounding box center [324, 156] width 0 height 4
radio input "true"
click at [280, 259] on button "التالي" at bounding box center [324, 270] width 88 height 22
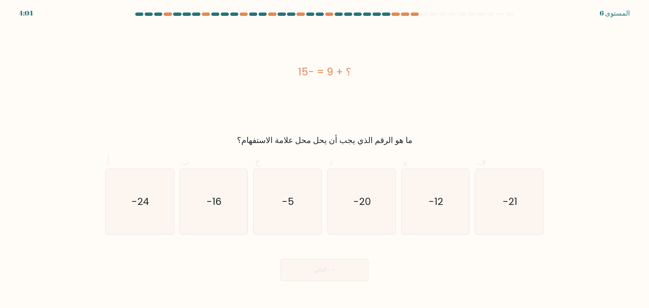
click at [324, 154] on input "أ. -24" at bounding box center [324, 156] width 0 height 4
radio input "true"
click at [280, 259] on button "التالي" at bounding box center [324, 270] width 88 height 22
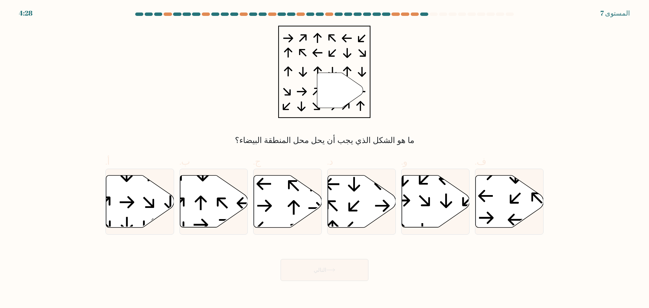
click at [324, 154] on input "ب." at bounding box center [324, 156] width 0 height 4
radio input "true"
click at [280, 259] on button "التالي" at bounding box center [324, 270] width 88 height 22
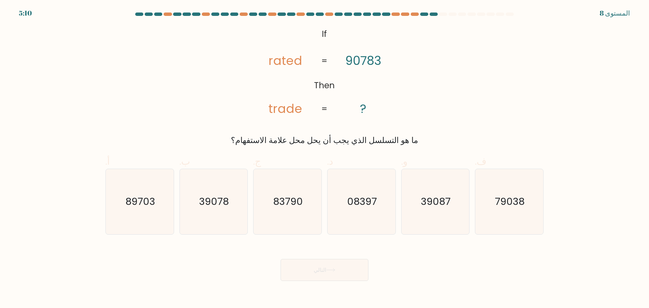
click at [324, 154] on input "ج. 83790" at bounding box center [324, 156] width 0 height 4
radio input "true"
click at [324, 154] on input "د. 08397" at bounding box center [324, 156] width 0 height 4
radio input "true"
click at [324, 154] on input "و. 39087" at bounding box center [324, 156] width 0 height 4
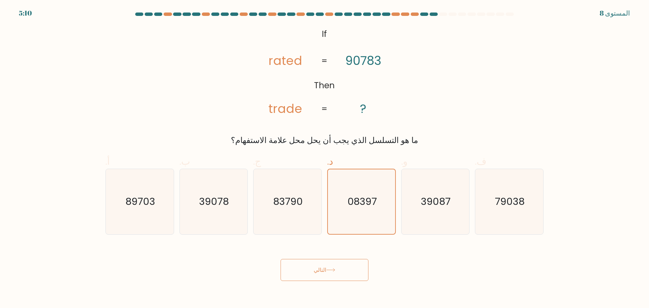
radio input "true"
click at [280, 259] on button "التالي" at bounding box center [324, 270] width 88 height 22
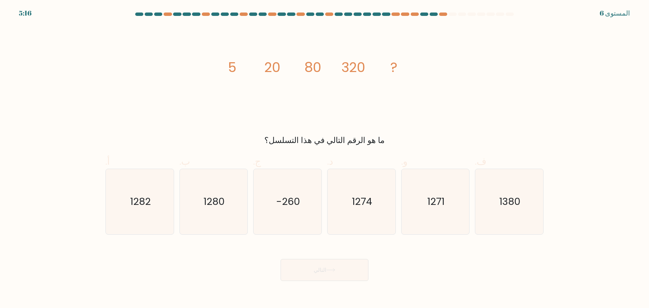
click at [324, 154] on input "ف. 1380" at bounding box center [324, 156] width 0 height 4
radio input "true"
click at [324, 154] on input "و. 1271" at bounding box center [324, 156] width 0 height 4
radio input "true"
click at [324, 154] on input "د. 1274" at bounding box center [324, 156] width 0 height 4
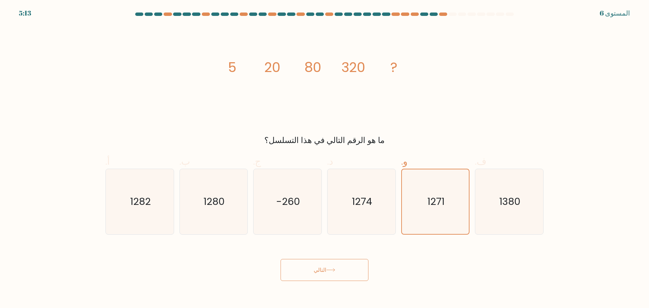
radio input "true"
click at [324, 154] on input "ج. -260" at bounding box center [324, 156] width 0 height 4
radio input "true"
click at [324, 154] on input "ب. 1280" at bounding box center [324, 156] width 0 height 4
click at [280, 259] on button "التالي" at bounding box center [324, 270] width 88 height 22
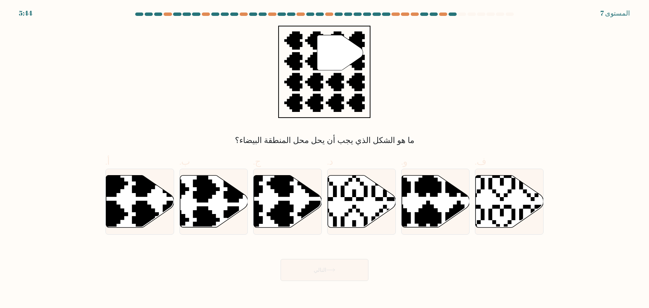
click at [324, 154] on input "أ." at bounding box center [324, 156] width 0 height 4
click at [324, 154] on input "ب." at bounding box center [324, 156] width 0 height 4
click at [324, 154] on input "ج." at bounding box center [324, 156] width 0 height 4
click at [280, 259] on button "التالي" at bounding box center [324, 270] width 88 height 22
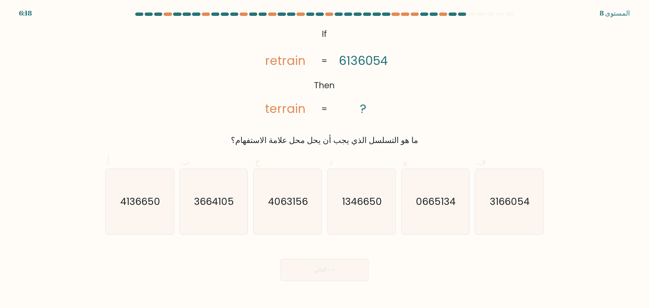
click at [324, 154] on input "ب. 3664105" at bounding box center [324, 156] width 0 height 4
click at [280, 259] on button "التالي" at bounding box center [324, 270] width 88 height 22
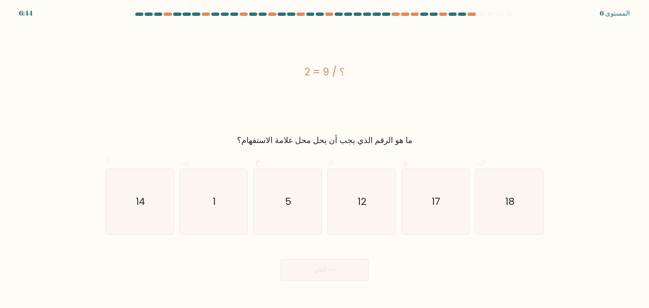
click at [324, 154] on input "ج. 5" at bounding box center [324, 156] width 0 height 4
click at [324, 154] on input "د. 12" at bounding box center [324, 156] width 0 height 4
click at [324, 154] on input "و. 17" at bounding box center [324, 156] width 0 height 4
click at [324, 154] on input "ف. 18" at bounding box center [324, 156] width 0 height 4
click at [280, 259] on button "التالي" at bounding box center [324, 270] width 88 height 22
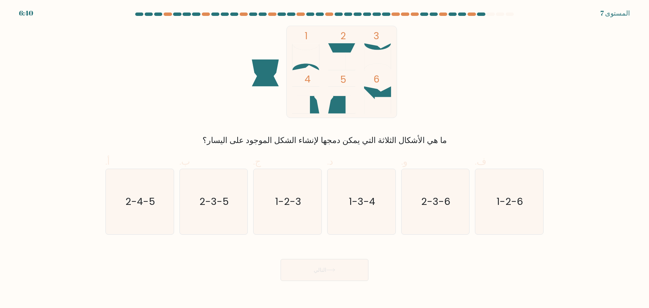
click at [324, 154] on input "أ. 2-4-5" at bounding box center [324, 156] width 0 height 4
click at [280, 259] on button "التالي" at bounding box center [324, 270] width 88 height 22
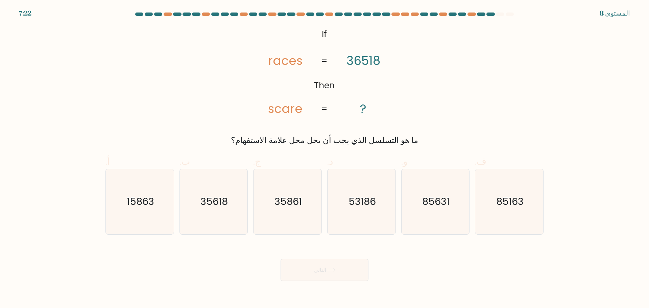
click at [324, 154] on input "ب. 35618" at bounding box center [324, 156] width 0 height 4
click at [324, 154] on input "ج. 35861" at bounding box center [324, 156] width 0 height 4
click at [324, 154] on input "ب. 35618" at bounding box center [324, 156] width 0 height 4
click at [280, 259] on button "التالي" at bounding box center [324, 270] width 88 height 22
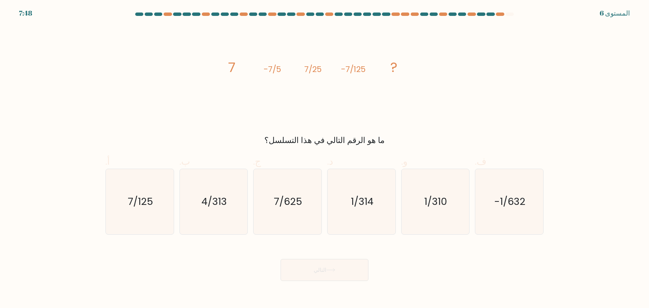
click at [324, 154] on input "ج. 7/625" at bounding box center [324, 156] width 0 height 4
click at [324, 154] on input "ب. 4/313" at bounding box center [324, 156] width 0 height 4
click at [324, 154] on input "أ. 7/125" at bounding box center [324, 156] width 0 height 4
click at [280, 259] on button "التالي" at bounding box center [324, 270] width 88 height 22
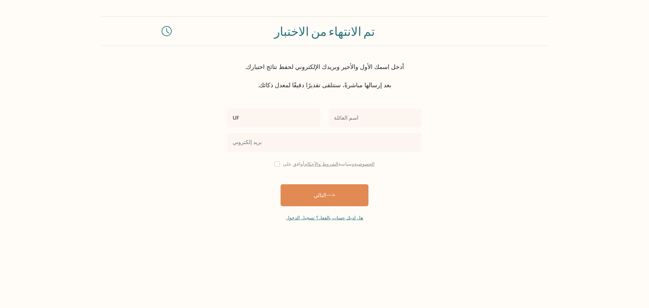
type input "U"
type input "عبدالله"
type input "احمد مسعود"
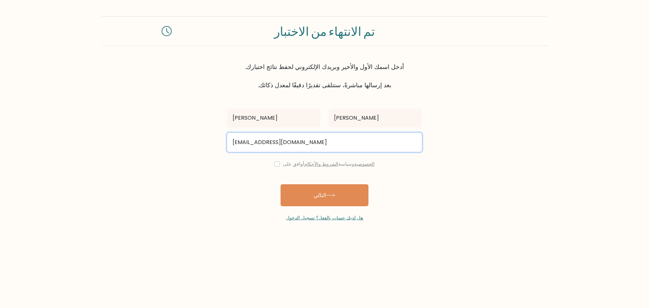
type input "abdoallahm12@gmail.com"
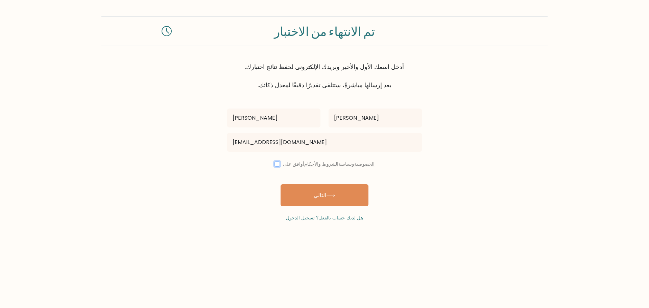
click at [280, 184] on button "التالي" at bounding box center [324, 195] width 88 height 22
click at [274, 161] on input "checkbox" at bounding box center [276, 163] width 5 height 5
checkbox input "true"
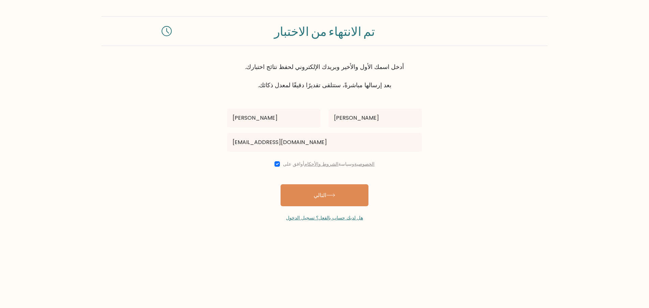
click at [280, 184] on button "التالي" at bounding box center [324, 195] width 88 height 22
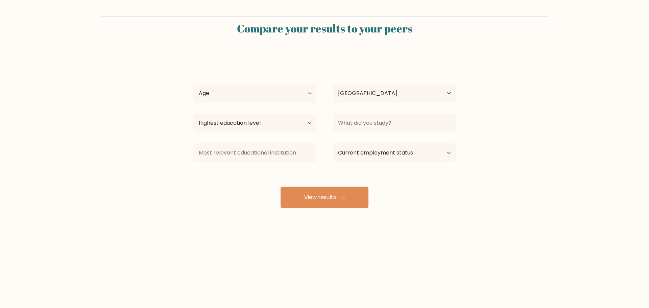
select select "DZ"
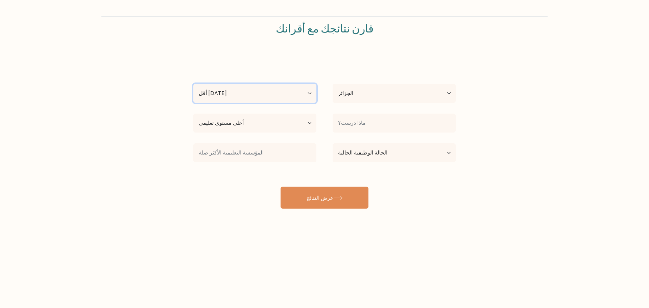
click at [193, 84] on select "[PERSON_NAME] [DATE] 18-24 سنة 25-34 سنة 35-44 سنة 45-54 سنة 55-64 سنة 65 سنة و…" at bounding box center [254, 93] width 123 height 19
select select "min_18"
click at [193, 113] on select "أعلى مستوى تعليمي لا يوجد تعليم أساسي المرحلة الثانوية الدنيا المرحلة الثانوية …" at bounding box center [254, 122] width 123 height 19
select select "lower_secondary"
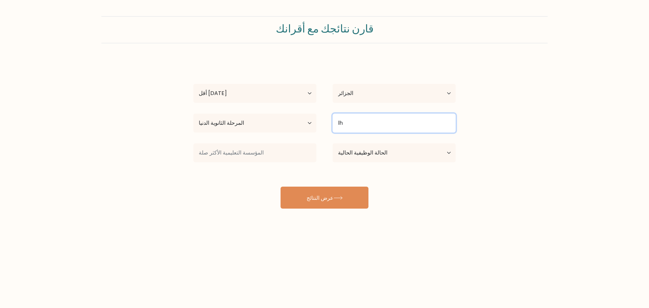
type input "l"
type input "مازلت"
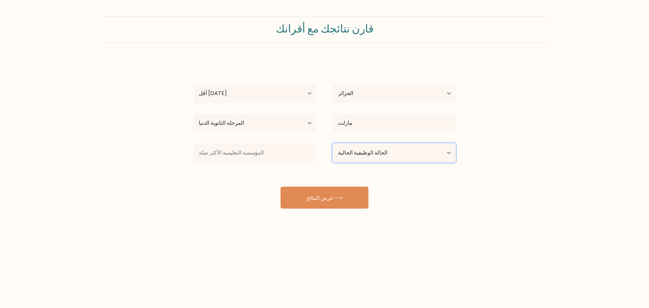
select select "student"
click at [332, 143] on select "الحالة الوظيفية الحالية موظف طالب متقاعد أخرى / أفضّل عدم الإجابة" at bounding box center [393, 152] width 123 height 19
click at [280, 186] on button "عرض النتائج" at bounding box center [324, 197] width 88 height 22
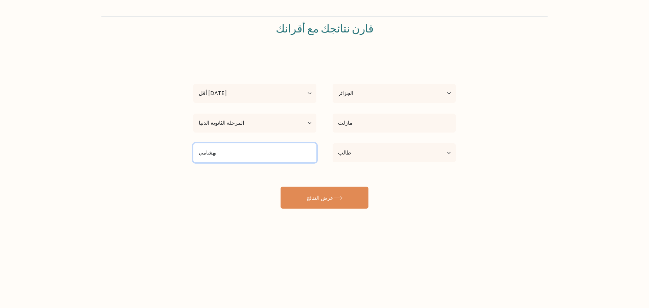
type input "بهشامي"
click at [280, 186] on button "عرض النتائج" at bounding box center [324, 197] width 88 height 22
